Goal: Task Accomplishment & Management: Complete application form

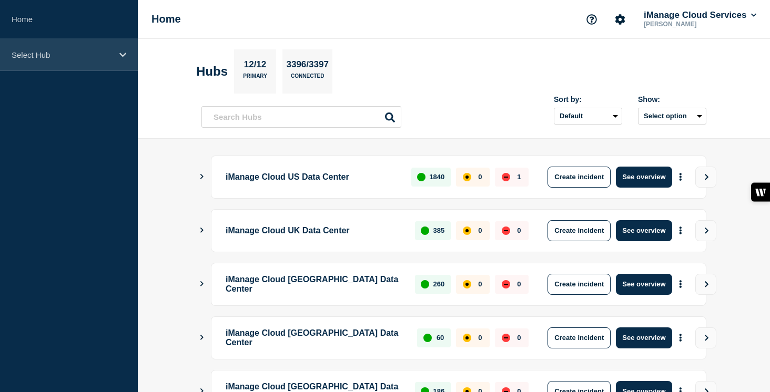
click at [121, 61] on div "Select Hub" at bounding box center [69, 55] width 138 height 32
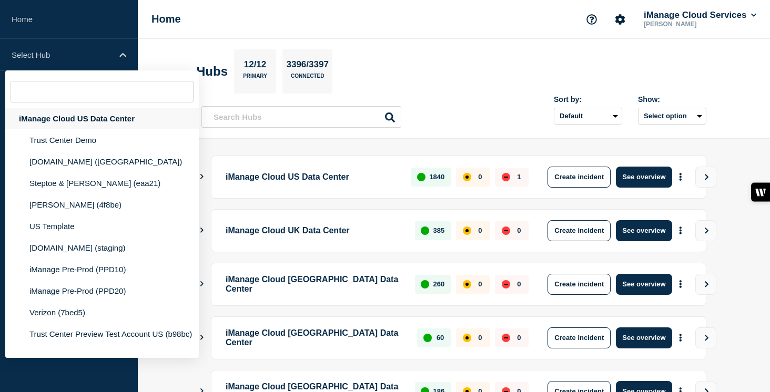
click at [119, 124] on div "iManage Cloud US Data Center" at bounding box center [101, 119] width 193 height 22
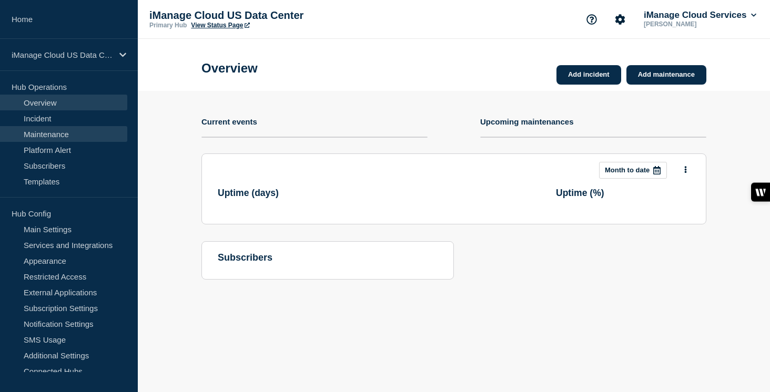
click at [91, 129] on link "Maintenance" at bounding box center [63, 134] width 127 height 16
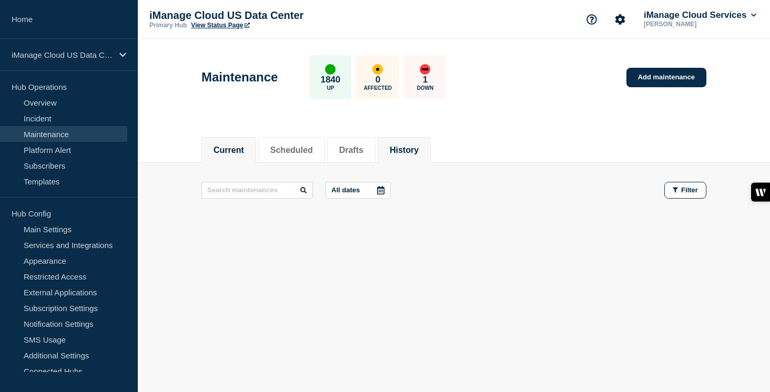
click at [404, 151] on button "History" at bounding box center [404, 150] width 29 height 9
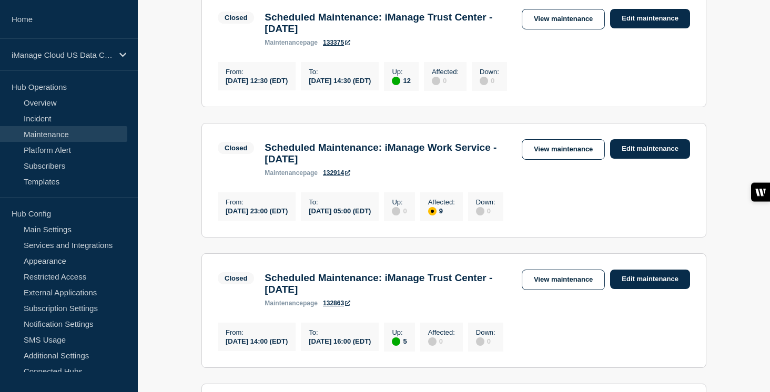
scroll to position [229, 0]
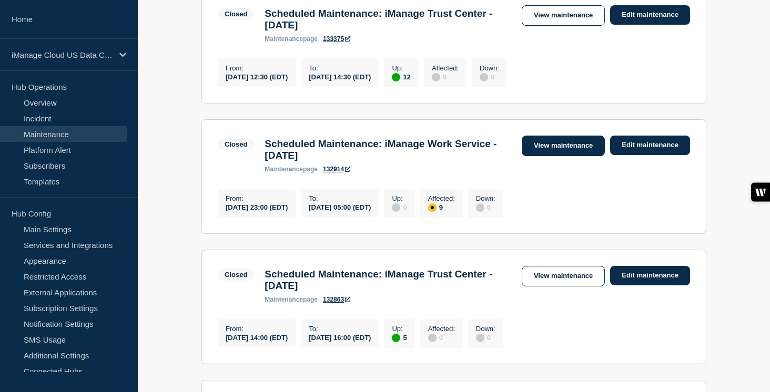
click at [566, 155] on link "View maintenance" at bounding box center [562, 146] width 83 height 21
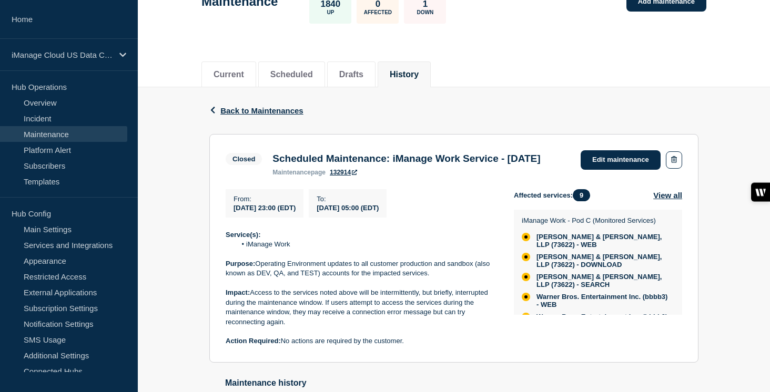
scroll to position [118, 0]
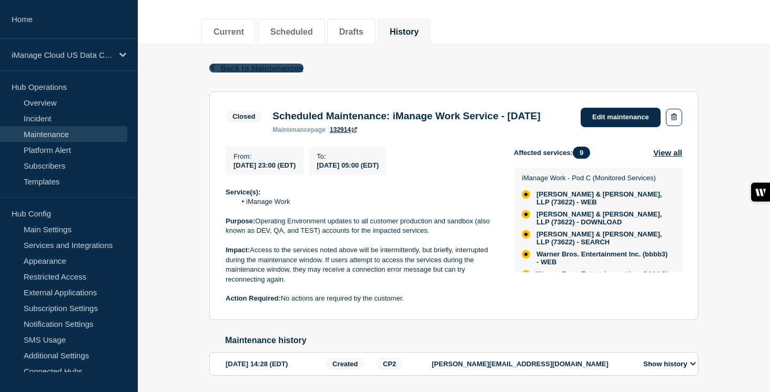
click at [260, 66] on span "Back to Maintenances" at bounding box center [261, 68] width 83 height 9
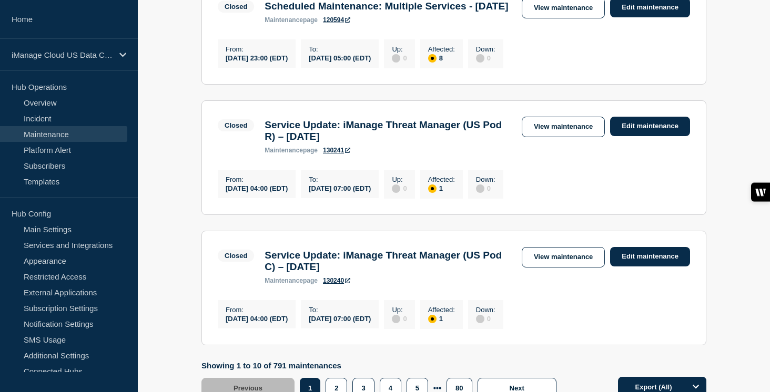
scroll to position [1088, 0]
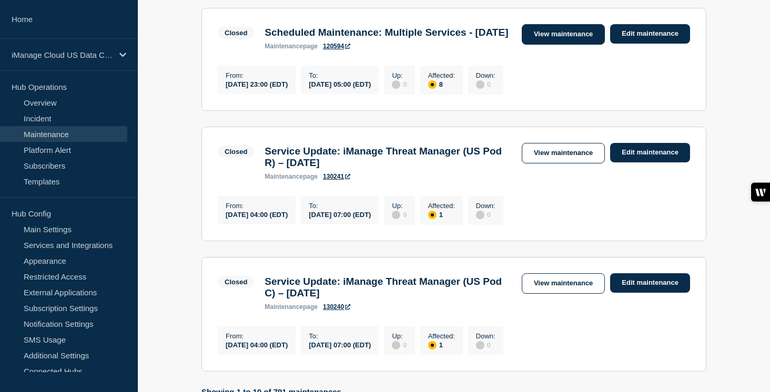
click at [535, 45] on link "View maintenance" at bounding box center [562, 34] width 83 height 21
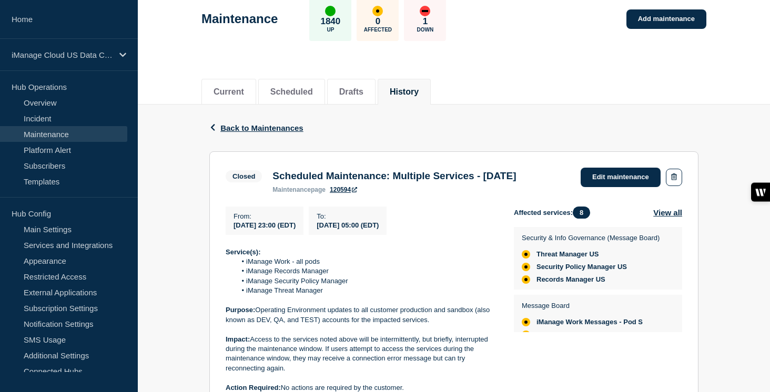
scroll to position [138, 0]
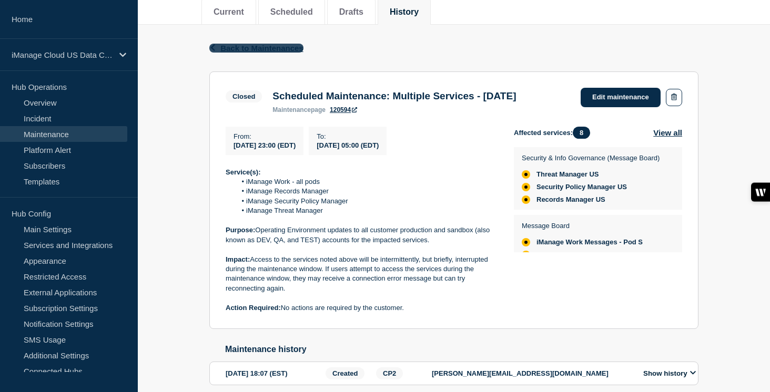
click at [262, 47] on span "Back to Maintenances" at bounding box center [261, 48] width 83 height 9
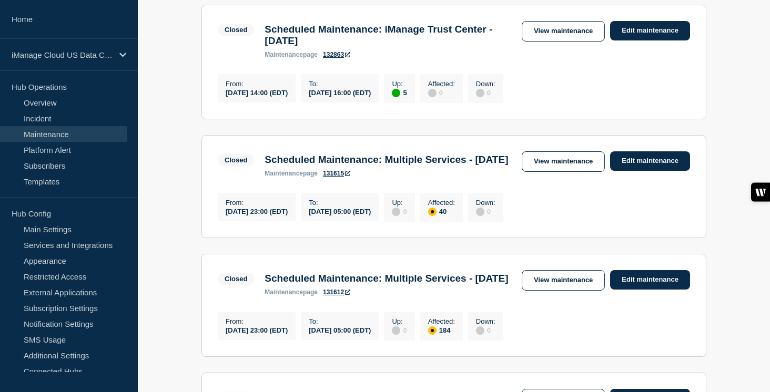
scroll to position [482, 0]
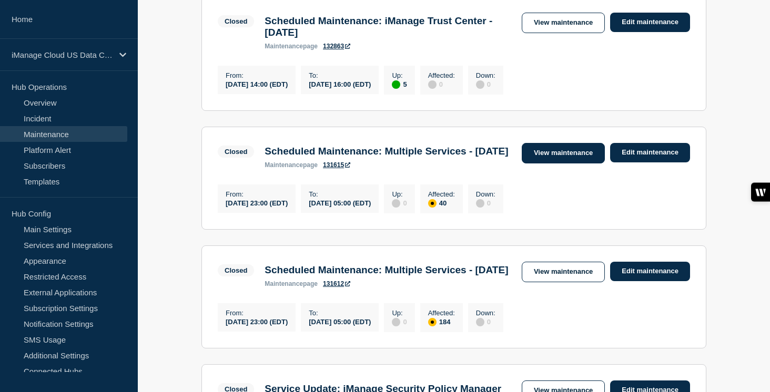
click at [549, 163] on link "View maintenance" at bounding box center [562, 153] width 83 height 21
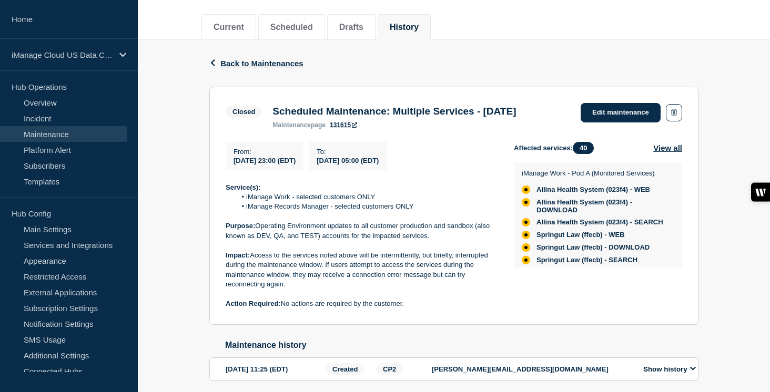
scroll to position [172, 0]
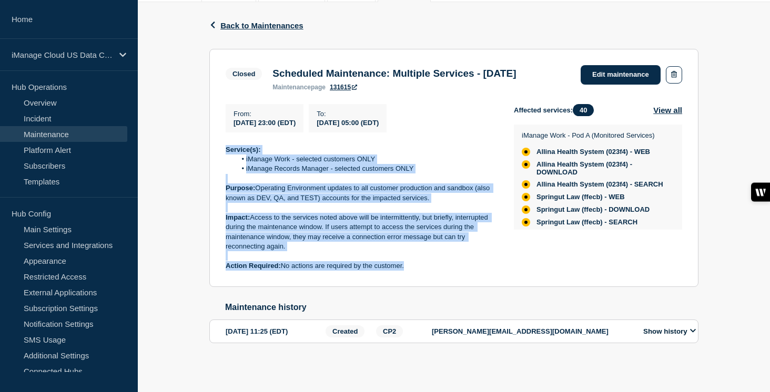
drag, startPoint x: 418, startPoint y: 267, endPoint x: 203, endPoint y: 147, distance: 246.9
click at [203, 147] on div "Back Back to Maintenances Closed Scheduled Maintenance: Multiple Services - [DA…" at bounding box center [453, 189] width 505 height 374
copy div "Service(s): iManage Work - selected customers ONLY iManage Records Manager - se…"
drag, startPoint x: 272, startPoint y: 63, endPoint x: 559, endPoint y: 63, distance: 287.0
click at [521, 68] on div "Scheduled Maintenance: Multiple Services - [DATE] maintenance page 131615" at bounding box center [394, 79] width 254 height 23
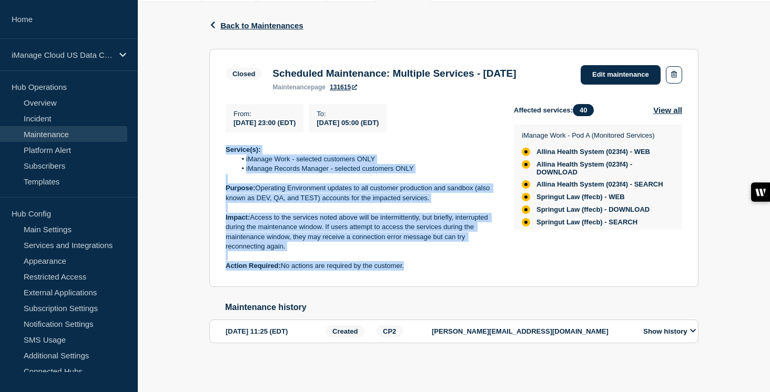
copy h3 "Scheduled Maintenance: Multiple Services - [DATE]"
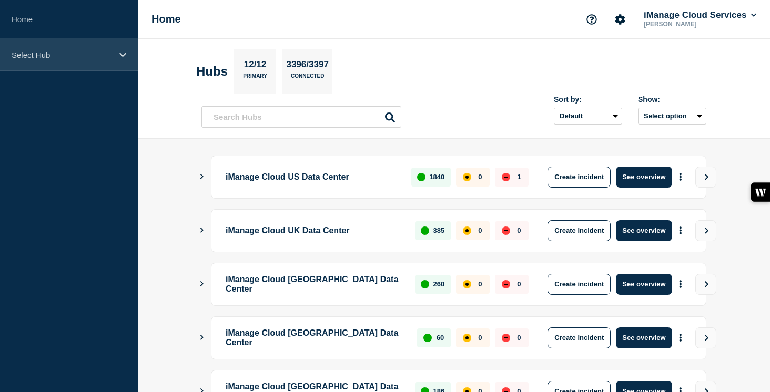
click at [107, 60] on div "Select Hub" at bounding box center [69, 55] width 138 height 32
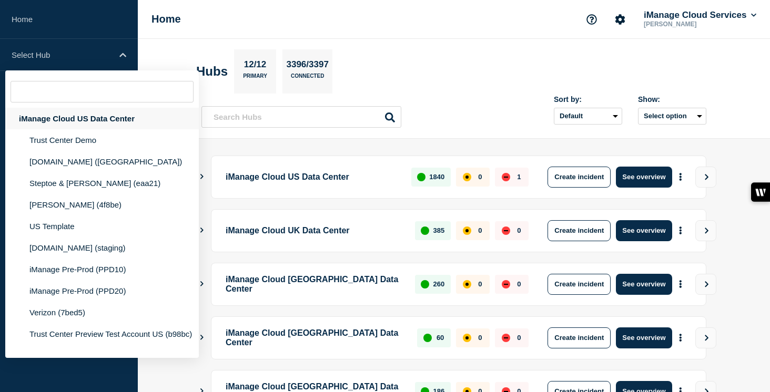
click at [114, 122] on div "iManage Cloud US Data Center" at bounding box center [101, 119] width 193 height 22
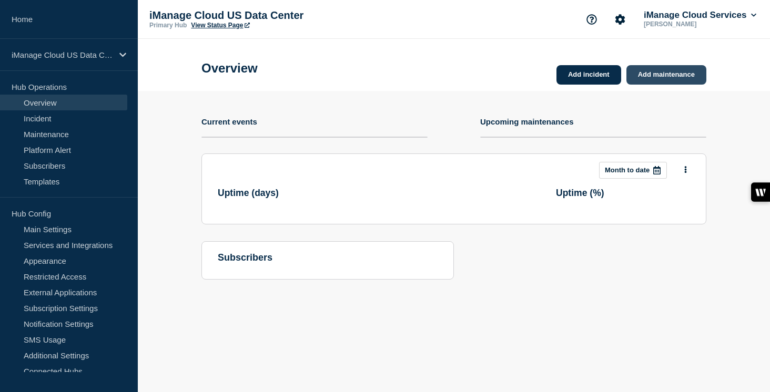
click at [655, 78] on link "Add maintenance" at bounding box center [666, 74] width 80 height 19
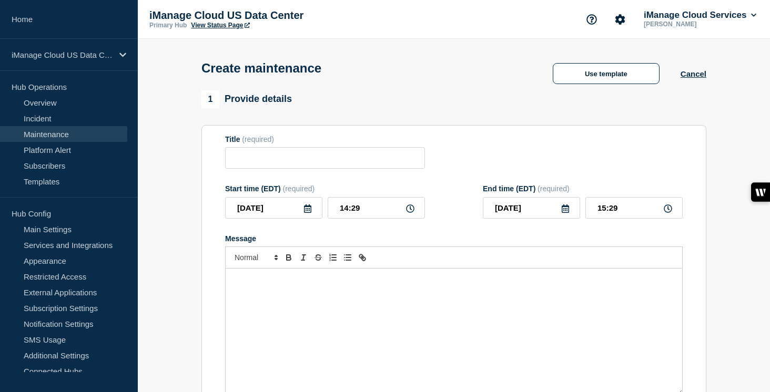
click at [265, 324] on div "Message" at bounding box center [454, 332] width 456 height 126
checkbox input "true"
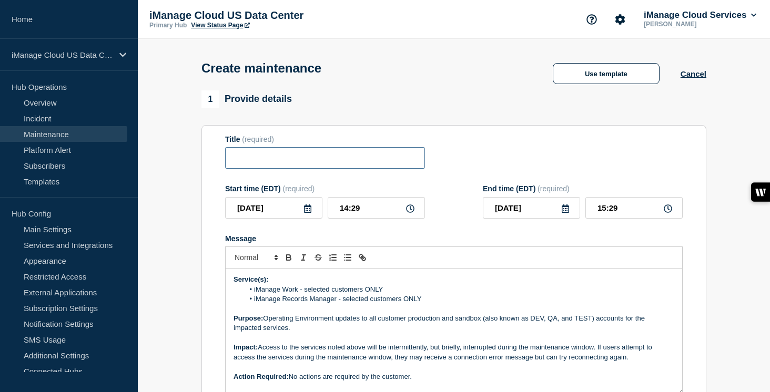
click at [248, 158] on input "Title" at bounding box center [325, 158] width 200 height 22
paste input "Scheduled Maintenance: Multiple Services - [DATE]"
drag, startPoint x: 343, startPoint y: 165, endPoint x: 283, endPoint y: 163, distance: 60.5
click at [283, 163] on input "Scheduled Maintenance: Multiple Services - [DATE]" at bounding box center [325, 158] width 200 height 22
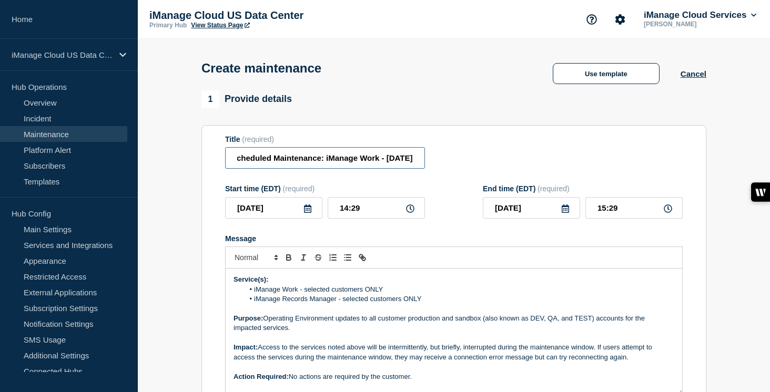
scroll to position [0, 39]
drag, startPoint x: 388, startPoint y: 164, endPoint x: 353, endPoint y: 164, distance: 35.7
click at [353, 164] on input "Scheduled Maintenance: iManage Work - August 16, 2025" at bounding box center [325, 158] width 200 height 22
click at [373, 166] on input "Scheduled Maintenance: iManage Work - September 9, 2025" at bounding box center [325, 158] width 200 height 22
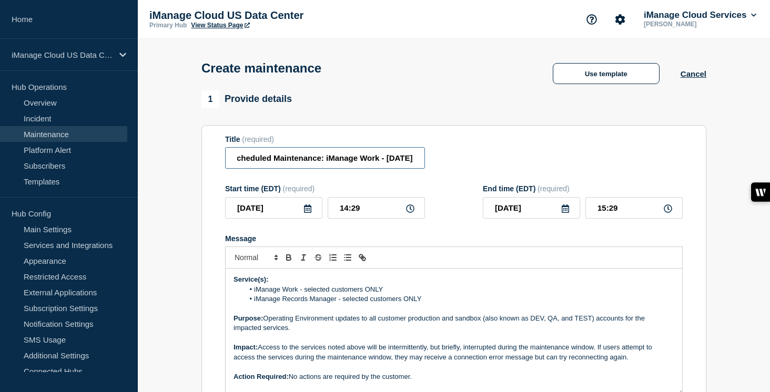
scroll to position [0, 49]
click at [388, 165] on input "Scheduled Maintenance: iManage Work - September 9, 2025" at bounding box center [325, 158] width 200 height 22
type input "Scheduled Maintenance: iManage Work - September 8, 2025"
click at [312, 218] on input "2025-08-29" at bounding box center [273, 208] width 97 height 22
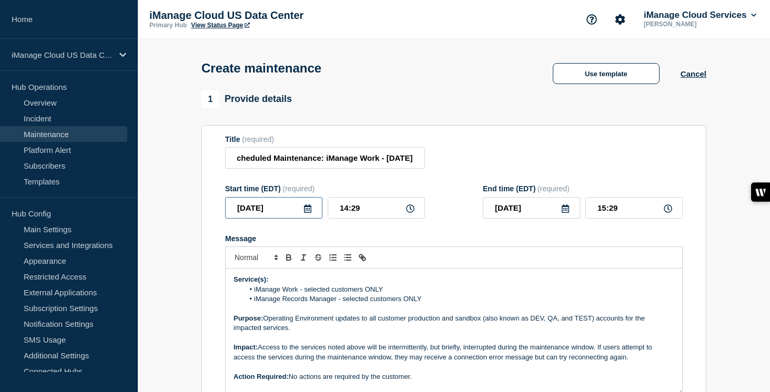
scroll to position [0, 0]
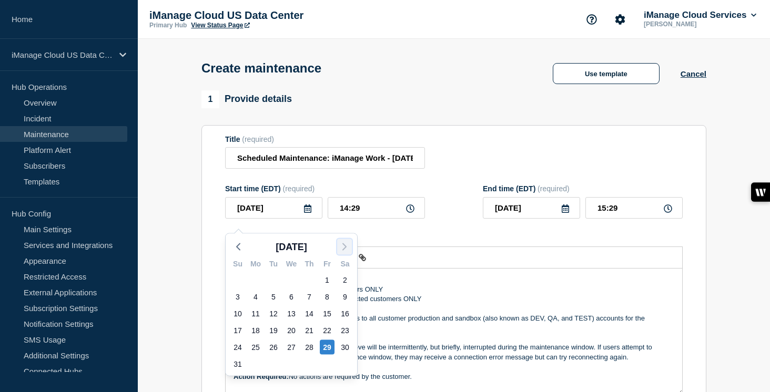
click at [347, 247] on icon "button" at bounding box center [344, 247] width 13 height 13
click at [254, 298] on div "8" at bounding box center [255, 297] width 15 height 15
type input "2025-09-08"
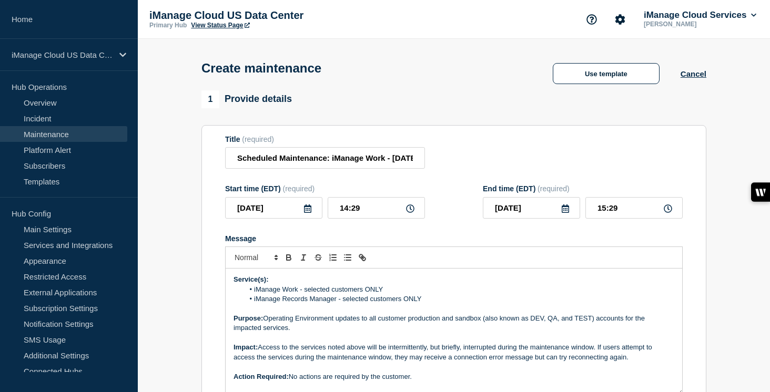
click at [419, 240] on form "Title (required) Scheduled Maintenance: iManage Work - September 8, 2025 Start …" at bounding box center [453, 275] width 457 height 281
